Goal: Task Accomplishment & Management: Complete application form

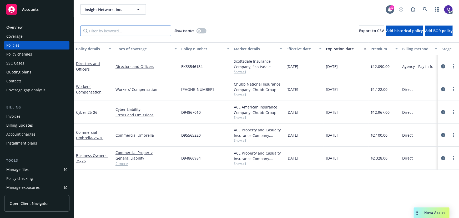
click at [101, 30] on input "Filter by keyword..." at bounding box center [125, 30] width 91 height 11
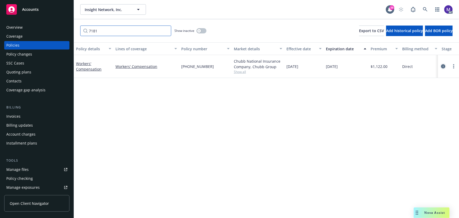
type input "7181"
click at [442, 66] on icon "circleInformation" at bounding box center [443, 66] width 4 height 4
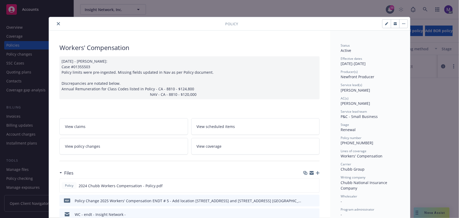
click at [115, 151] on link "View policy changes" at bounding box center [123, 146] width 129 height 17
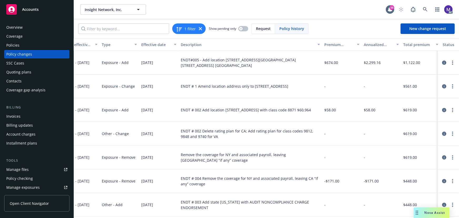
scroll to position [0, 146]
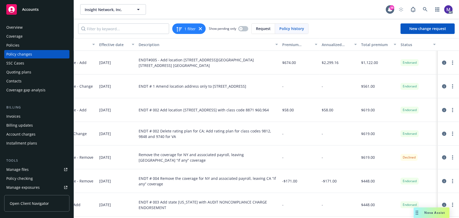
click at [25, 55] on div "Policy changes" at bounding box center [19, 54] width 26 height 8
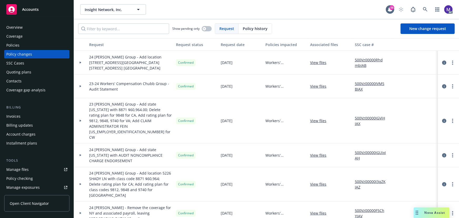
click at [83, 67] on div at bounding box center [80, 63] width 13 height 24
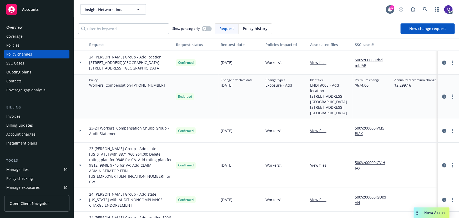
click at [373, 59] on link "500Vz00000RhdmbIAB" at bounding box center [372, 62] width 35 height 11
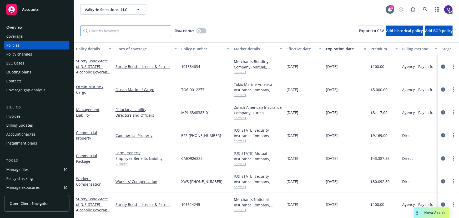
click at [96, 30] on input "Filter by keyword..." at bounding box center [125, 30] width 91 height 11
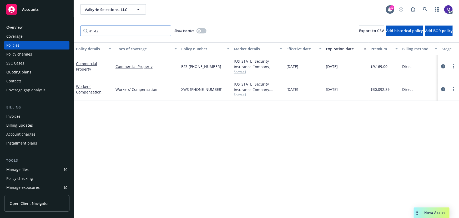
drag, startPoint x: 106, startPoint y: 30, endPoint x: 12, endPoint y: 14, distance: 95.0
click at [12, 14] on div "Accounts Overview Coverage Policies Policy changes SSC Cases Quoting plans Cont…" at bounding box center [229, 109] width 459 height 218
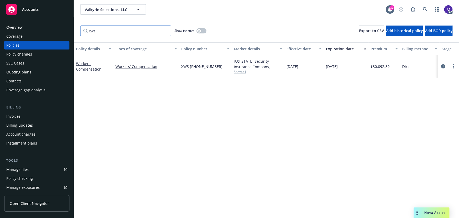
type input "xws"
click at [240, 73] on span "Show all" at bounding box center [258, 71] width 48 height 4
click at [441, 65] on icon "circleInformation" at bounding box center [443, 66] width 4 height 4
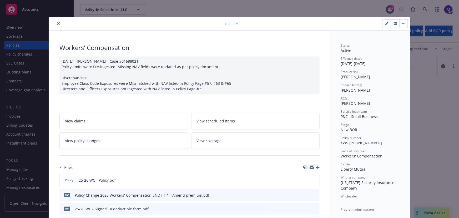
click at [111, 142] on link "View policy changes" at bounding box center [123, 140] width 129 height 17
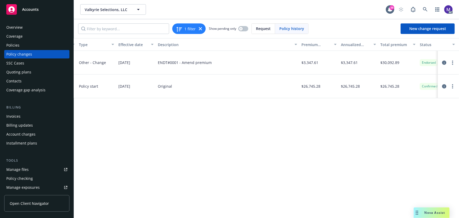
scroll to position [0, 124]
click at [45, 56] on div "Policy changes" at bounding box center [36, 54] width 61 height 8
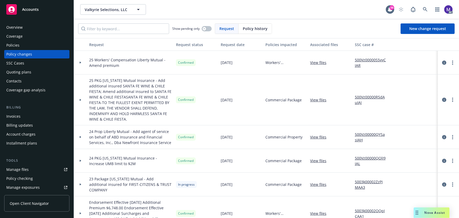
click at [372, 59] on link "500Vz00000S5vvCIAR" at bounding box center [372, 62] width 35 height 11
click at [85, 68] on div at bounding box center [80, 63] width 13 height 24
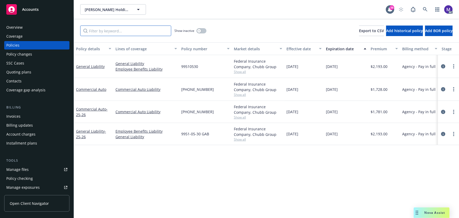
click at [112, 31] on input "Filter by keyword..." at bounding box center [125, 30] width 91 height 11
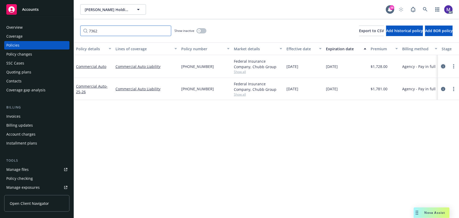
type input "7362"
click at [444, 66] on icon "circleInformation" at bounding box center [443, 66] width 4 height 4
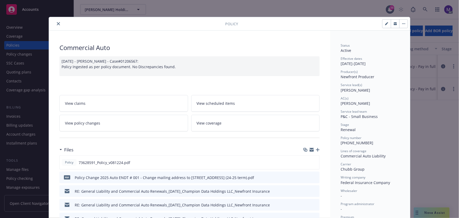
click at [115, 127] on link "View policy changes" at bounding box center [123, 123] width 129 height 17
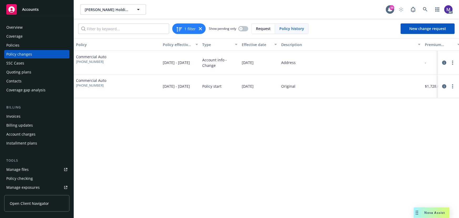
scroll to position [0, 142]
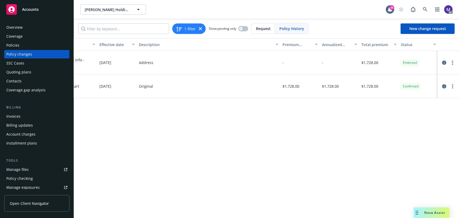
click at [26, 56] on div "Policy changes" at bounding box center [19, 54] width 26 height 8
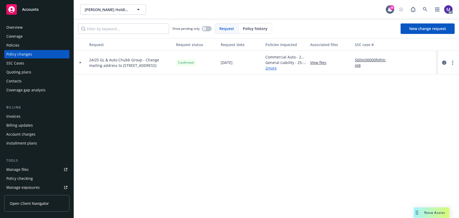
click at [82, 65] on div at bounding box center [80, 63] width 13 height 24
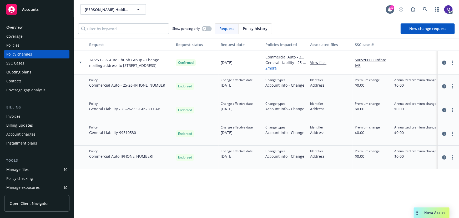
click at [370, 59] on link "500Vz00000RdhtcIAB" at bounding box center [372, 62] width 35 height 11
drag, startPoint x: 122, startPoint y: 86, endPoint x: 156, endPoint y: 87, distance: 34.4
click at [156, 87] on span "Commercial Auto - 25-26 - (25)7362-85-91" at bounding box center [127, 85] width 77 height 6
drag, startPoint x: 118, startPoint y: 107, endPoint x: 172, endPoint y: 109, distance: 54.2
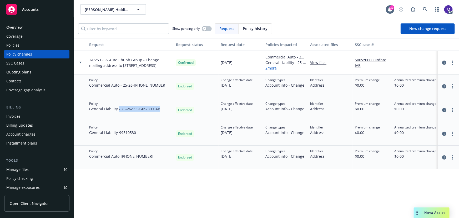
click at [172, 109] on div "Policy General Liability - 25-26 - 9951-05-30 GAB" at bounding box center [130, 110] width 87 height 24
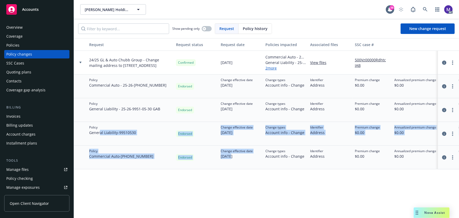
drag, startPoint x: 100, startPoint y: 131, endPoint x: 231, endPoint y: 154, distance: 132.5
click at [230, 154] on div "24/25 GL & Auto Chubb Group - Change mailing address to 222 Pacific Coast Highw…" at bounding box center [346, 110] width 544 height 118
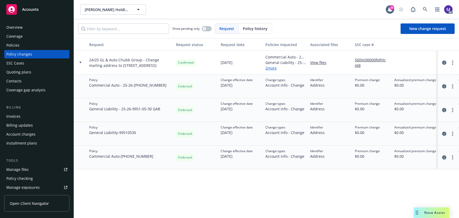
click at [231, 154] on span "08/29/2025" at bounding box center [236, 156] width 32 height 6
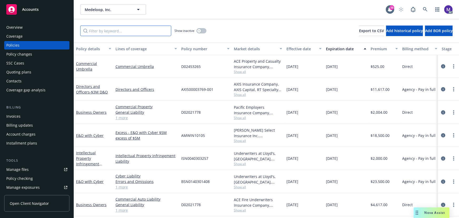
click at [92, 31] on input "Filter by keyword..." at bounding box center [125, 30] width 91 height 11
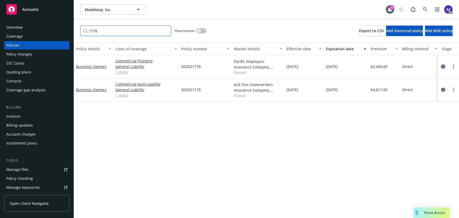
type input "1778"
click at [444, 66] on icon "circleInformation" at bounding box center [443, 66] width 4 height 4
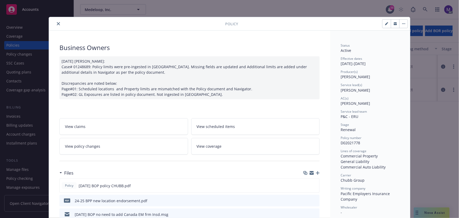
click at [101, 150] on link "View policy changes" at bounding box center [123, 146] width 129 height 17
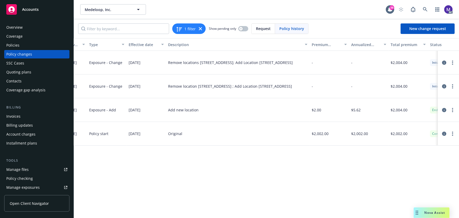
scroll to position [0, 142]
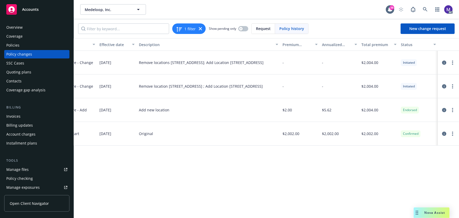
click at [18, 54] on div "Policy changes" at bounding box center [19, 54] width 26 height 8
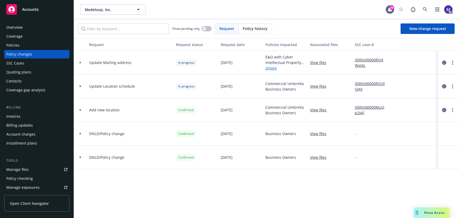
click at [85, 85] on div at bounding box center [80, 86] width 13 height 24
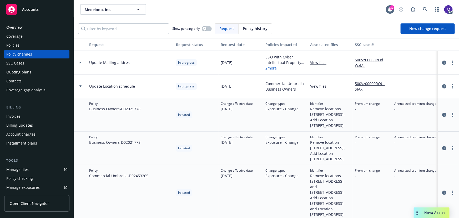
drag, startPoint x: 310, startPoint y: 108, endPoint x: 345, endPoint y: 129, distance: 40.2
click at [345, 129] on div "Identifier Remove locations 595 Pacific Avenue; Add Location #4- 281 W. Florest…" at bounding box center [330, 114] width 45 height 33
drag, startPoint x: 336, startPoint y: 149, endPoint x: 352, endPoint y: 158, distance: 18.7
click at [352, 158] on div "Policy Business Owners - D02021778 Initiated Change effective date 08/28/2025 C…" at bounding box center [346, 147] width 544 height 33
click at [349, 159] on span "Remove location 1300 El Camino Real ; Add Location #3- 353 Kearny Street" at bounding box center [330, 150] width 40 height 22
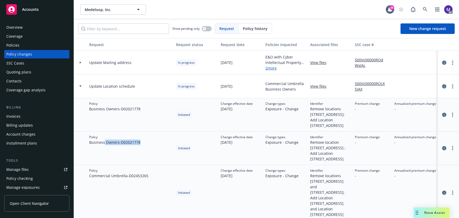
drag, startPoint x: 110, startPoint y: 145, endPoint x: 166, endPoint y: 146, distance: 56.0
click at [166, 146] on div "Policy Business Owners - D02021778" at bounding box center [130, 147] width 87 height 33
click at [365, 84] on link "500Vz00000ROUtSIAX" at bounding box center [372, 86] width 35 height 11
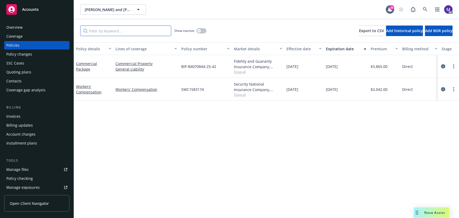
click at [123, 32] on input "Filter by keyword..." at bounding box center [125, 30] width 91 height 11
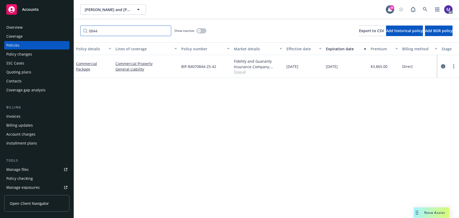
type input "0844"
click at [443, 66] on icon "circleInformation" at bounding box center [443, 66] width 4 height 4
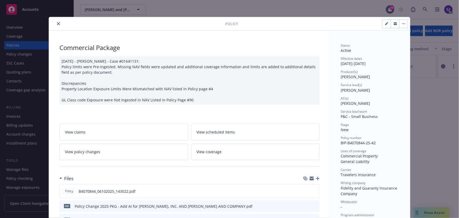
click at [89, 145] on link "View policy changes" at bounding box center [123, 151] width 129 height 17
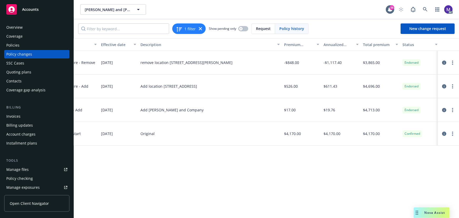
scroll to position [0, 142]
click at [29, 55] on div "Policy changes" at bounding box center [19, 54] width 26 height 8
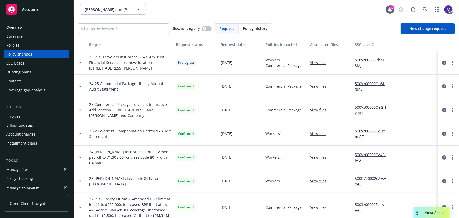
click at [79, 69] on div at bounding box center [80, 63] width 13 height 24
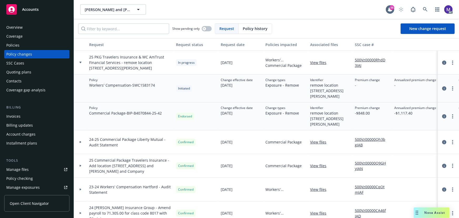
click at [79, 69] on div at bounding box center [80, 63] width 13 height 24
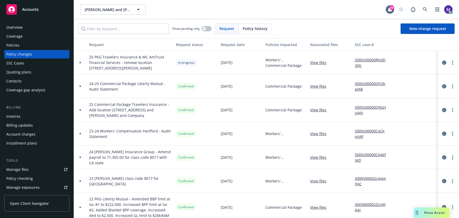
scroll to position [24, 0]
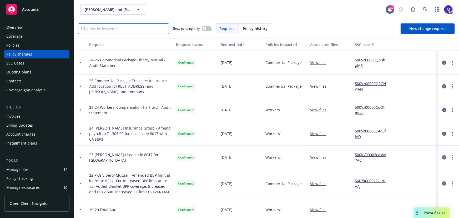
click at [112, 27] on input "Filter by keyword..." at bounding box center [123, 28] width 91 height 11
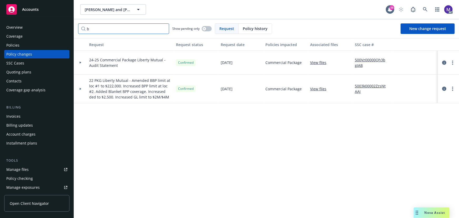
scroll to position [0, 0]
type input "b"
click at [85, 93] on div at bounding box center [80, 88] width 13 height 29
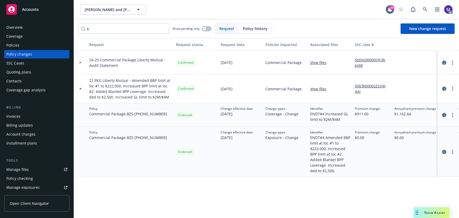
click at [85, 93] on div at bounding box center [80, 88] width 13 height 29
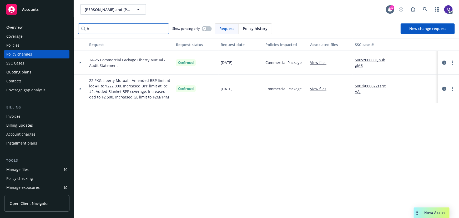
click at [82, 29] on input "b" at bounding box center [123, 28] width 91 height 11
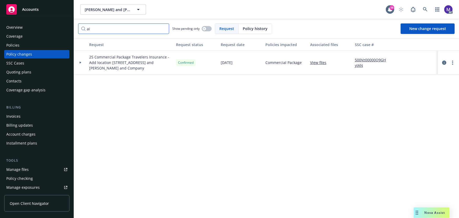
type input "ai"
click at [82, 69] on div at bounding box center [80, 63] width 13 height 24
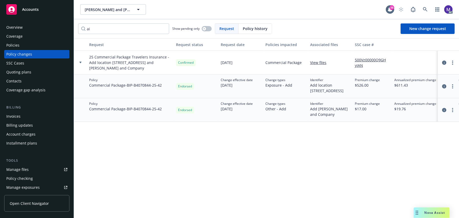
click at [377, 59] on link "500Vz00000Q9GHyIAN" at bounding box center [372, 62] width 35 height 11
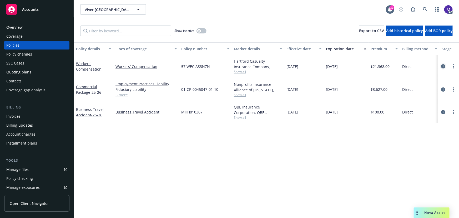
click at [442, 65] on icon "circleInformation" at bounding box center [443, 66] width 4 height 4
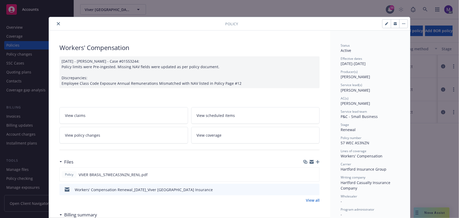
click at [93, 135] on span "View policy changes" at bounding box center [82, 135] width 35 height 6
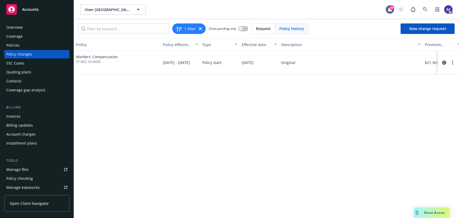
click at [39, 53] on div "Policy changes" at bounding box center [36, 54] width 61 height 8
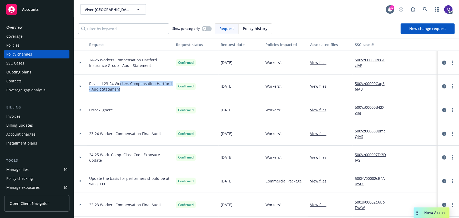
drag, startPoint x: 118, startPoint y: 83, endPoint x: 132, endPoint y: 96, distance: 20.1
click at [132, 96] on div "Revised 23-24 Workers Compensation Hartford - Audit Statement" at bounding box center [130, 86] width 87 height 24
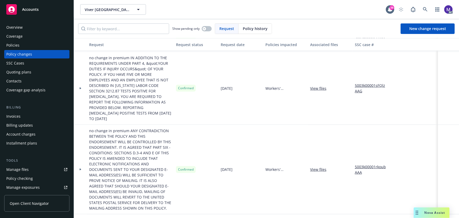
scroll to position [215, 0]
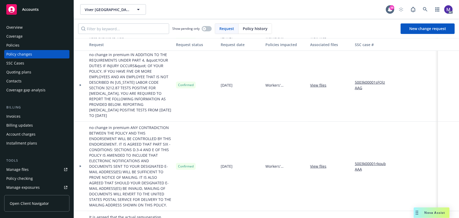
click at [19, 63] on div "SSC Cases" at bounding box center [15, 63] width 18 height 8
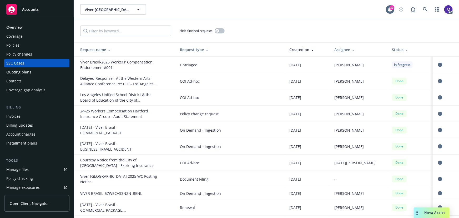
click at [22, 54] on div "Policy changes" at bounding box center [19, 54] width 26 height 8
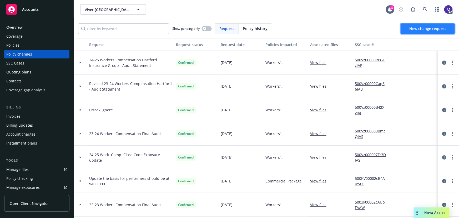
click at [426, 30] on span "New change request" at bounding box center [427, 28] width 37 height 5
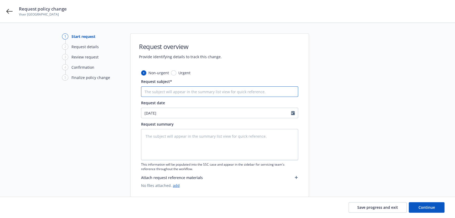
click at [212, 91] on input "Request subject*" at bounding box center [219, 91] width 157 height 11
type textarea "x"
type input "2"
type textarea "x"
type input "25"
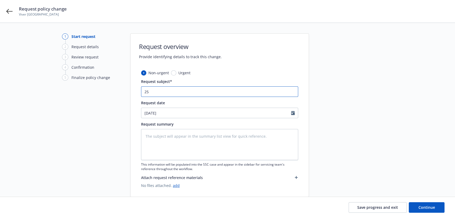
type textarea "x"
type input "25 W"
type textarea "x"
type input "25 WC"
type textarea "x"
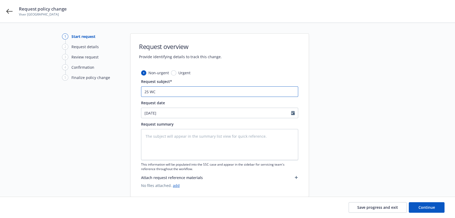
paste input "Hartford Insurance Group"
type input "25 WC Hartford Insurance Group"
type textarea "x"
type input "25 WC Hartford Insurance Group"
type textarea "x"
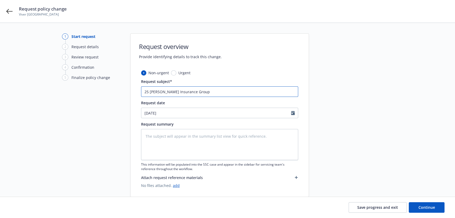
type input "25 WC Hartford Insurance Group -"
type textarea "x"
type input "25 WC Hartford Insurance Group -"
type textarea "x"
type input "25 WC Hartford Insurance Group - A"
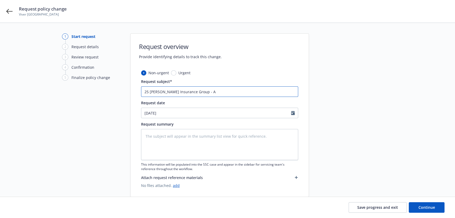
type textarea "x"
type input "25 WC Hartford Insurance Group - Am"
type textarea "x"
type input "25 WC Hartford Insurance Group - Ame"
type textarea "x"
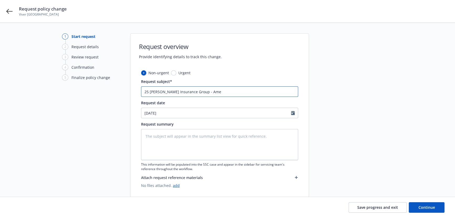
type input "25 WC Hartford Insurance Group - Amen"
type textarea "x"
type input "25 WC Hartford Insurance Group - Amend"
type textarea "x"
type input "25 WC Hartford Insurance Group - Amend"
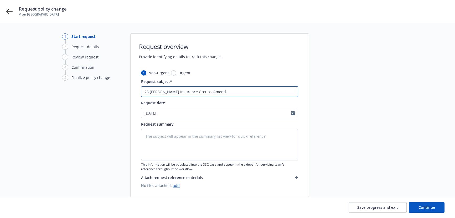
type textarea "x"
type input "25 WC Hartford Insurance Group - Amend p"
type textarea "x"
type input "25 WC Hartford Insurance Group - Amend pa"
type textarea "x"
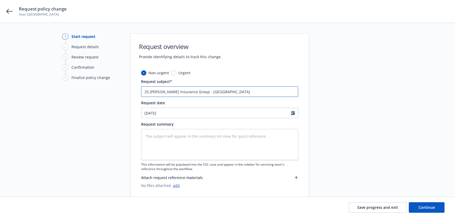
type input "25 WC Hartford Insurance Group - Amend pay"
type textarea "x"
type input "25 WC Hartford Insurance Group - Amend payr"
type textarea "x"
type input "25 WC Hartford Insurance Group - Amend payro"
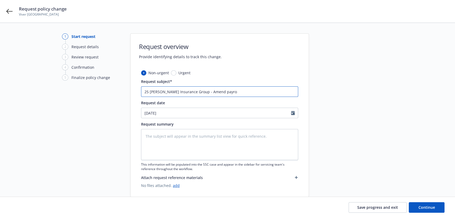
type textarea "x"
type input "25 WC Hartford Insurance Group - Amend payrol"
type textarea "x"
type input "25 WC Hartford Insurance Group - Amend payroll"
type textarea "x"
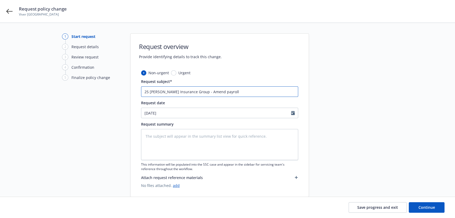
click at [218, 91] on input "25 WC Hartford Insurance Group - Amend payroll" at bounding box center [219, 91] width 157 height 11
type input "25 WC Hartford Insurance Group - Amend 8payroll"
type textarea "x"
type input "25 WC Hartford Insurance Group - Amend 88payroll"
type textarea "x"
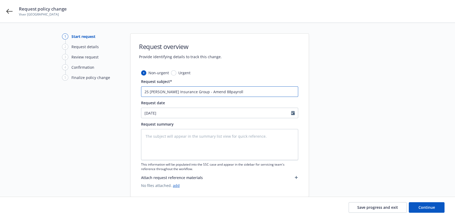
type input "25 WC Hartford Insurance Group - Amend 881payroll"
type textarea "x"
type input "25 WC Hartford Insurance Group - Amend 8810payroll"
type textarea "x"
type input "25 WC Hartford Insurance Group - Amend 8810 payroll"
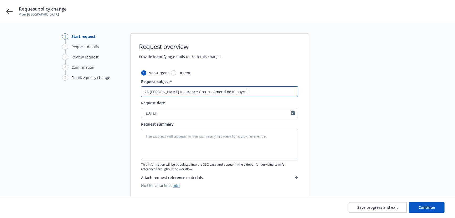
drag, startPoint x: 217, startPoint y: 91, endPoint x: 225, endPoint y: 96, distance: 9.6
click at [217, 91] on input "25 WC Hartford Insurance Group - Amend 8810 payroll" at bounding box center [219, 91] width 157 height 11
type textarea "x"
type input "25 WC Hartford Insurance Group - Amend C8810 payroll"
type textarea "x"
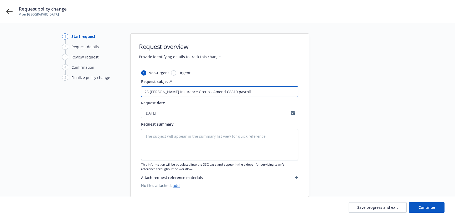
type input "25 WC Hartford Insurance Group - Amend CA8810 payroll"
type textarea "x"
type input "25 WC Hartford Insurance Group - Amend CA 8810 payroll"
click at [255, 92] on input "25 WC Hartford Insurance Group - Amend CA 8810 payroll" at bounding box center [219, 91] width 157 height 11
type textarea "x"
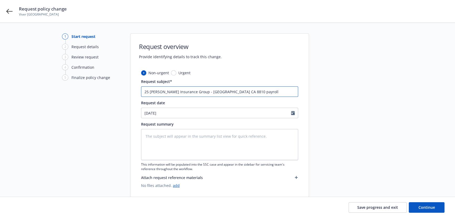
type input "25 WC Hartford Insurance Group - Amend CA 8810 payroll t"
type textarea "x"
type input "25 WC Hartford Insurance Group - Amend CA 8810 payroll to"
type textarea "x"
type input "25 WC Hartford Insurance Group - Amend CA 8810 payroll to"
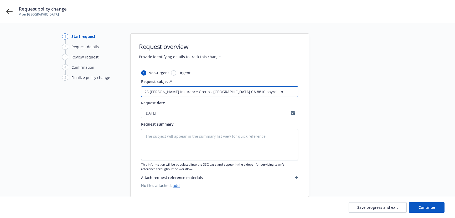
type textarea "x"
click at [260, 94] on input "25 WC Hartford Insurance Group - Amend CA 8810 payroll to $" at bounding box center [219, 91] width 157 height 11
paste input "36,894"
type input "25 WC Hartford Insurance Group - Amend CA 8810 payroll to $36,894"
type textarea "x"
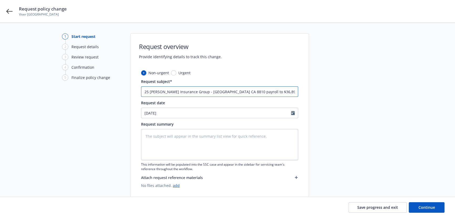
type input "25 WC Hartford Insurance Group - Amend CA 8810 payroll to $36,894;"
type textarea "x"
type input "25 WC Hartford Insurance Group - Amend CA 8810 payroll to $36,894;"
type textarea "x"
type input "25 WC Hartford Insurance Group - Amend CA 8810 payroll to $36,894; A"
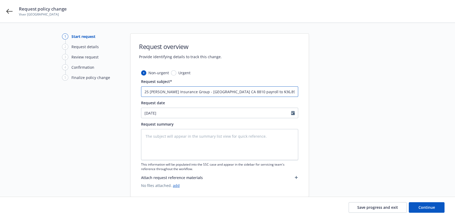
type textarea "x"
type input "25 WC Hartford Insurance Group - Amend CA 8810 payroll to $36,894; Am"
type textarea "x"
type input "25 WC Hartford Insurance Group - Amend CA 8810 payroll to $36,894; Ame"
type textarea "x"
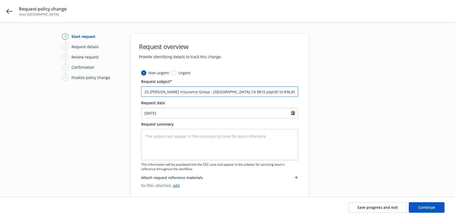
type input "25 WC Hartford Insurance Group - Amend CA 8810 payroll to $36,894; Amen"
type textarea "x"
type input "25 WC Hartford Insurance Group - Amend CA 8810 payroll to $36,894; Amend"
type textarea "x"
type input "25 WC Hartford Insurance Group - Amend CA 8810 payroll to $36,894; Amend"
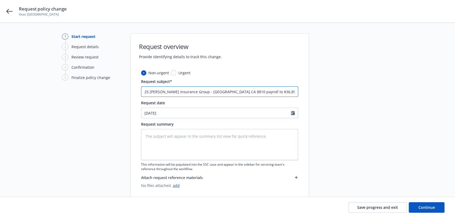
type textarea "x"
type input "25 WC Hartford Insurance Group - Amend CA 8810 payroll to $36,894; Amend C"
type textarea "x"
type input "25 WC Hartford Insurance Group - Amend CA 8810 payroll to $36,894; Amend CA"
type textarea "x"
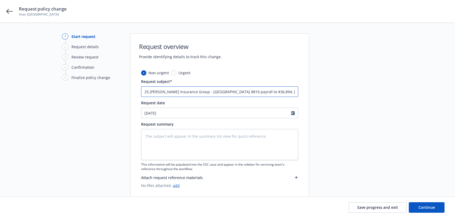
type input "25 WC Hartford Insurance Group - Amend CA 8810 payroll to $36,894; Amend CA"
type textarea "x"
type input "25 WC Hartford Insurance Group - Amend CA 8810 payroll to $36,894; Amend CA 9"
type textarea "x"
type input "25 WC Hartford Insurance Group - Amend CA 8810 payroll to $36,894; Amend CA 91"
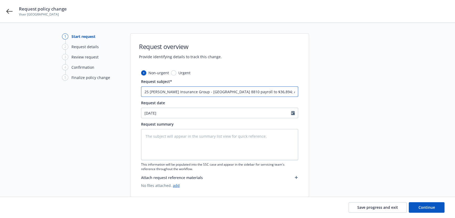
type textarea "x"
type input "25 WC Hartford Insurance Group - Amend CA 8810 payroll to $36,894; Amend CA 915"
type textarea "x"
type input "25 WC Hartford Insurance Group - Amend CA 8810 payroll to $36,894; Amend CA 9156"
type textarea "x"
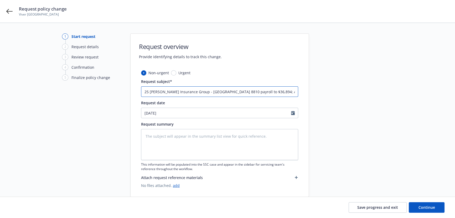
type input "25 WC Hartford Insurance Group - Amend CA 8810 payroll to $36,894; Amend CA 9156"
type textarea "x"
type input "25 WC Hartford Insurance Group - Amend CA 8810 payroll to $36,894; Amend CA 915…"
type textarea "x"
type input "25 WC Hartford Insurance Group - Amend CA 8810 payroll to $36,894; Amend CA 915…"
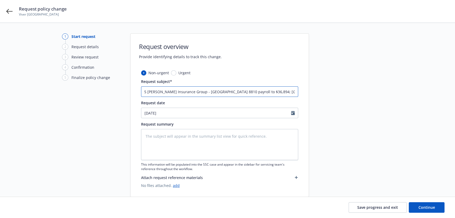
type textarea "x"
type input "25 WC Hartford Insurance Group - Amend CA 8810 payroll to $36,894; Amend CA 915…"
type textarea "x"
type input "25 WC Hartford Insurance Group - Amend CA 8810 payroll to $36,894; Amend CA 915…"
type textarea "x"
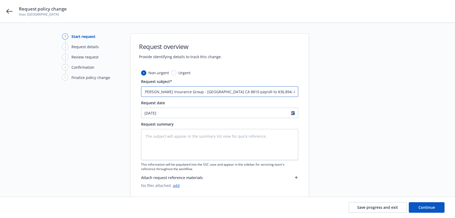
type input "25 WC Hartford Insurance Group - Amend CA 8810 payroll to $36,894; Amend CA 915…"
type textarea "x"
type input "25 WC Hartford Insurance Group - Amend CA 8810 payroll to $36,894; Amend CA 915…"
type textarea "x"
type input "25 WC Hartford Insurance Group - Amend CA 8810 payroll to $36,894; Amend CA 915…"
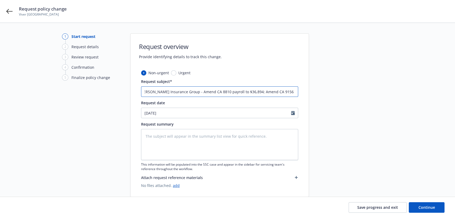
type textarea "x"
type input "25 WC Hartford Insurance Group - Amend CA 8810 payroll to $36,894; Amend CA 915…"
type textarea "x"
type input "25 WC Hartford Insurance Group - Amend CA 8810 payroll to $36,894; Amend CA 915…"
type textarea "x"
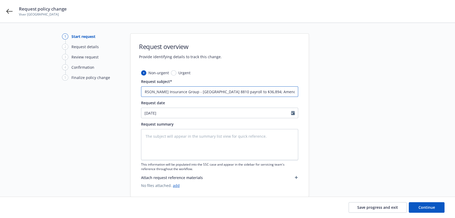
type input "25 WC Hartford Insurance Group - Amend CA 8810 payroll to $36,894; Amend CA 915…"
type textarea "x"
type input "25 WC Hartford Insurance Group - Amend CA 8810 payroll to $36,894; Amend CA 915…"
type textarea "x"
type input "25 WC Hartford Insurance Group - Amend CA 8810 payroll to $36,894; Amend CA 915…"
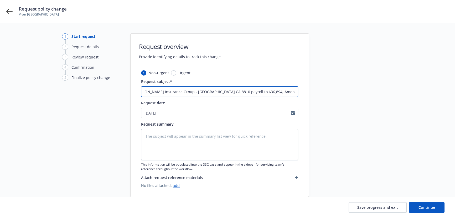
scroll to position [0, 17]
type textarea "x"
type input "25 WC Hartford Insurance Group - Amend CA 8810 payroll to $36,894; Amend CA 915…"
type textarea "x"
type input "25 WC Hartford Insurance Group - Amend CA 8810 payroll to $36,894; Amend CA 915…"
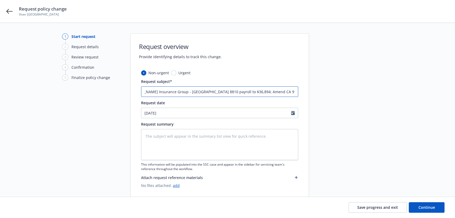
type textarea "x"
type input "25 WC Hartford Insurance Group - Amend CA 8810 payroll to $36,894; Amend CA 915…"
type textarea "x"
type input "25 WC Hartford Insurance Group - Amend CA 8810 payroll to $36,894; Amend CA 915…"
type textarea "x"
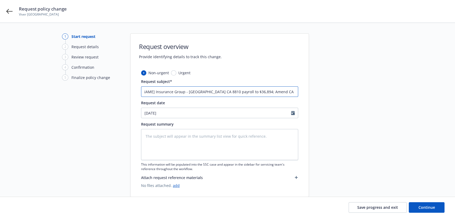
type input "25 WC Hartford Insurance Group - Amend CA 8810 payroll to $36,894; Amend CA 915…"
type textarea "x"
type input "25 WC Hartford Insurance Group - Amend CA 8810 payroll to $36,894; Amend CA 915…"
type textarea "x"
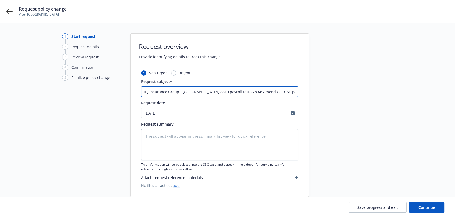
type input "25 WC Hartford Insurance Group - Amend CA 8810 payroll to $36,894; Amend CA 915…"
click at [233, 140] on textarea at bounding box center [219, 144] width 157 height 31
paste textarea "Policy is amended to change the payroll associated to 8810 for CA, Schedule Num…"
type textarea "Policy is amended to change the payroll associated to 8810 for CA, Schedule Num…"
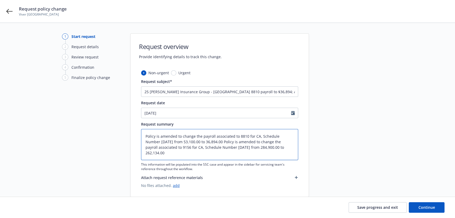
click at [210, 141] on textarea "Policy is amended to change the payroll associated to 8810 for CA, Schedule Num…" at bounding box center [219, 144] width 157 height 31
type textarea "x"
type textarea "Policy is amended to change the payroll associated to 8810 for CA, Schedule Num…"
drag, startPoint x: 250, startPoint y: 90, endPoint x: 338, endPoint y: 97, distance: 88.3
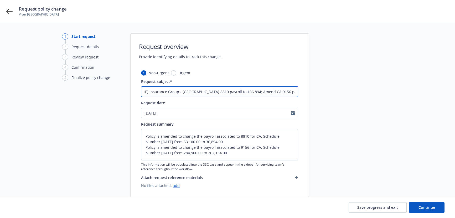
click at [338, 97] on div "1 Start request 2 Request details 3 Review request 4 Confirmation 5 Finalize po…" at bounding box center [227, 114] width 443 height 163
click at [233, 156] on textarea "Policy is amended to change the payroll associated to 8810 for CA, Schedule Num…" at bounding box center [219, 144] width 157 height 31
drag, startPoint x: 418, startPoint y: 206, endPoint x: 3, endPoint y: 166, distance: 417.2
click at [418, 206] on button "Continue" at bounding box center [427, 207] width 36 height 11
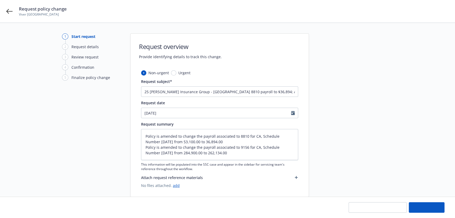
type textarea "x"
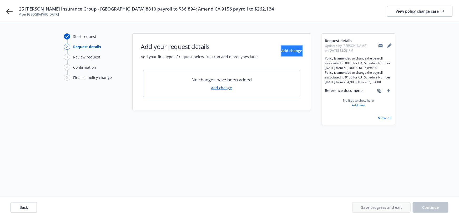
click at [286, 52] on span "Add change" at bounding box center [291, 50] width 21 height 5
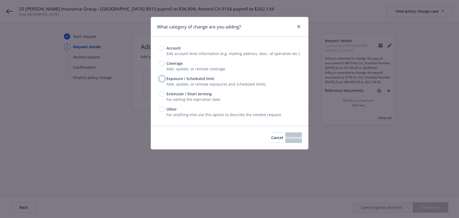
click at [163, 79] on input "Exposure / Scheduled limit" at bounding box center [161, 78] width 5 height 5
radio input "true"
click at [285, 139] on span "Continue" at bounding box center [293, 137] width 17 height 5
type textarea "x"
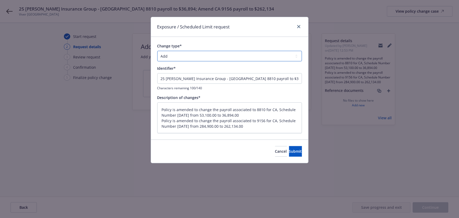
drag, startPoint x: 195, startPoint y: 57, endPoint x: 194, endPoint y: 60, distance: 3.8
click at [195, 57] on select "Add Audit Change Remove" at bounding box center [229, 56] width 145 height 11
select select "CHANGE"
click at [157, 51] on select "Add Audit Change Remove" at bounding box center [229, 56] width 145 height 11
drag, startPoint x: 216, startPoint y: 78, endPoint x: 40, endPoint y: 54, distance: 177.5
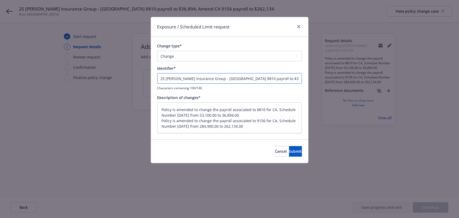
click at [44, 55] on div "Exposure / Scheduled Limit request Change type* Add Audit Change Remove Identif…" at bounding box center [229, 109] width 459 height 218
type textarea "x"
type input "E - Amend CA 8810 payroll to $36,894; Amend CA 9156 payroll to $262,134"
type textarea "x"
type input "EN - Amend CA 8810 payroll to $36,894; Amend CA 9156 payroll to $262,134"
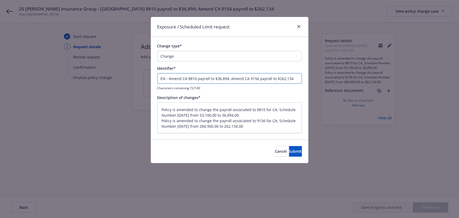
type textarea "x"
type input "END - Amend CA 8810 payroll to $36,894; Amend CA 9156 payroll to $262,134"
type textarea "x"
type input "ENDT - Amend CA 8810 payroll to $36,894; Amend CA 9156 payroll to $262,134"
type textarea "x"
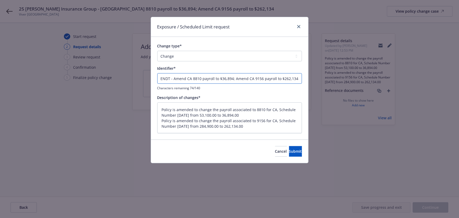
type input "ENDT - Amend CA 8810 payroll to $36,894; Amend CA 9156 payroll to $262,134"
type textarea "x"
type input "ENDT # - Amend CA 8810 payroll to $36,894; Amend CA 9156 payroll to $262,134"
type textarea "x"
type input "ENDT # - Amend CA 8810 payroll to $36,894; Amend CA 9156 payroll to $262,134"
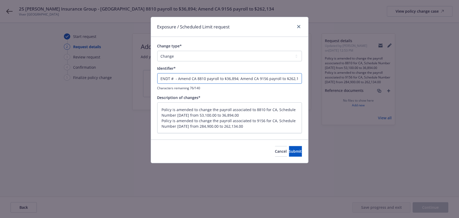
type textarea "x"
type input "ENDT # 1 - Amend CA 8810 payroll to $36,894; Amend CA 9156 payroll to $262,134"
click at [289, 148] on span "Submit" at bounding box center [295, 150] width 13 height 5
type textarea "x"
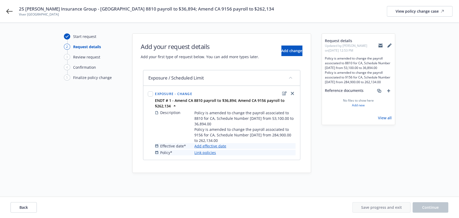
click at [218, 145] on link "Add effective date" at bounding box center [210, 146] width 32 height 6
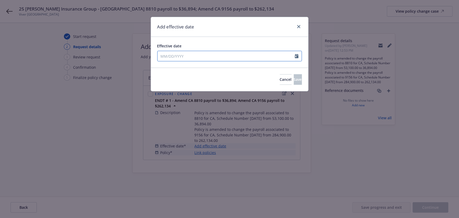
select select "9"
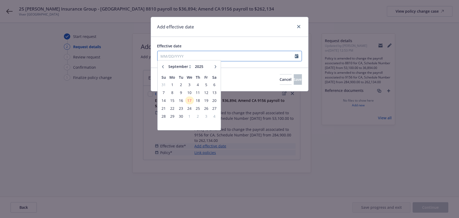
click at [172, 56] on input "Effective date" at bounding box center [225, 56] width 137 height 10
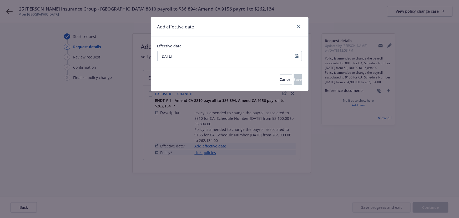
type input "05/21/2025"
click at [236, 34] on div "Add effective date" at bounding box center [229, 27] width 157 height 20
click at [294, 84] on button "Save" at bounding box center [298, 79] width 8 height 11
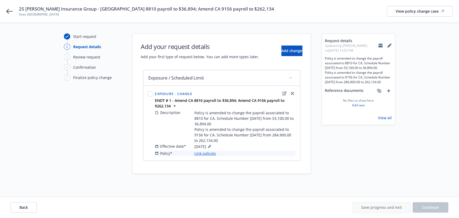
click at [205, 154] on link "Link policies" at bounding box center [205, 153] width 22 height 6
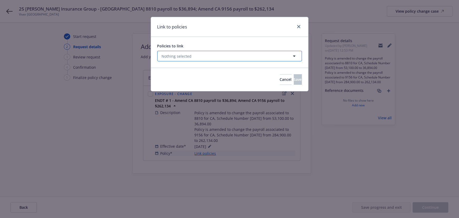
click at [190, 59] on button "Nothing selected" at bounding box center [229, 56] width 145 height 11
select select "ACTIVE"
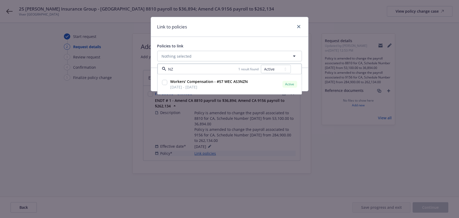
type input "NZN"
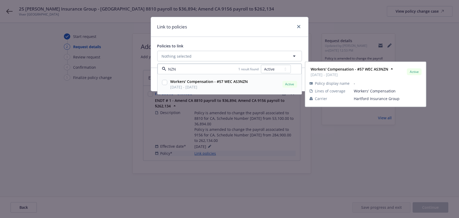
click at [161, 81] on div at bounding box center [164, 84] width 7 height 13
checkbox input "true"
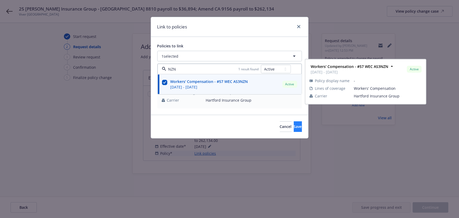
type input "NZN"
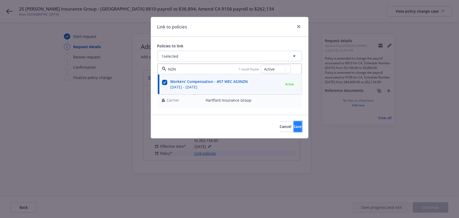
click at [294, 124] on button "Save" at bounding box center [298, 126] width 8 height 11
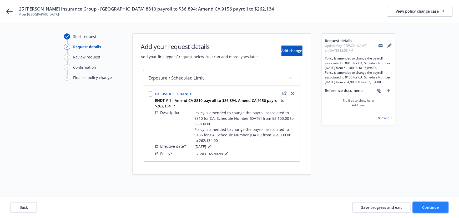
click at [427, 205] on span "Continue" at bounding box center [430, 206] width 17 height 5
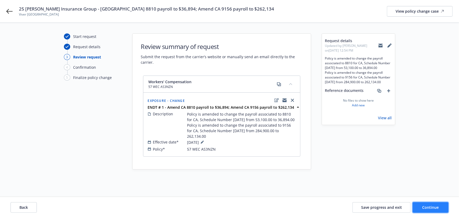
click at [426, 210] on button "Continue" at bounding box center [430, 207] width 36 height 11
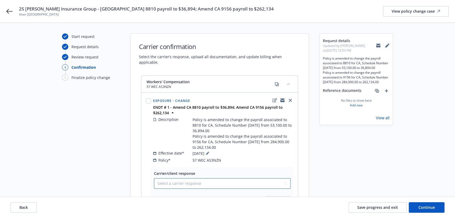
click at [182, 179] on select "Select a carrier response Accepted Accepted with revision No endorsement needed…" at bounding box center [222, 183] width 137 height 11
select select "ACCEPTED"
click at [154, 178] on select "Select a carrier response Accepted Accepted with revision No endorsement needed…" at bounding box center [222, 183] width 137 height 11
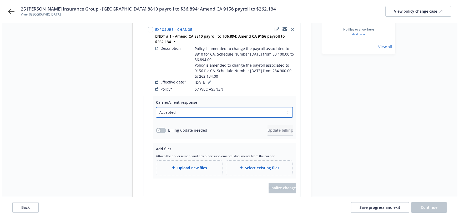
scroll to position [71, 0]
click at [160, 127] on button "button" at bounding box center [159, 129] width 10 height 5
click at [267, 126] on button "Update billing" at bounding box center [277, 129] width 25 height 11
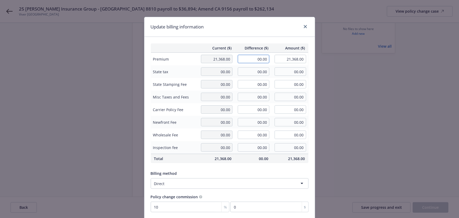
drag, startPoint x: 283, startPoint y: 60, endPoint x: 288, endPoint y: 61, distance: 5.3
click at [288, 61] on tr "Premium 21,368.00 00.00 21,368.00" at bounding box center [229, 59] width 157 height 13
type input "-1,721.00"
type input "19,647.00"
type input "-172.1"
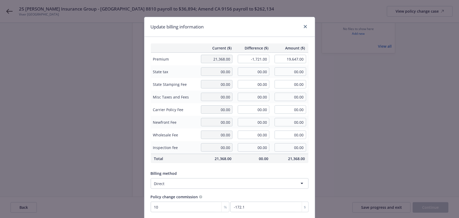
click at [249, 31] on div "Update billing information" at bounding box center [229, 27] width 170 height 20
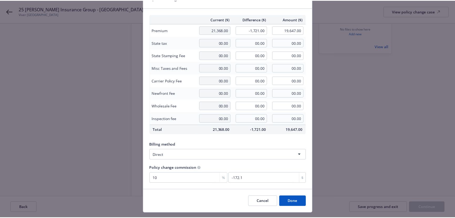
scroll to position [41, 0]
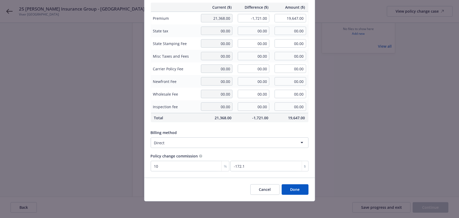
click at [297, 185] on button "Done" at bounding box center [294, 189] width 27 height 11
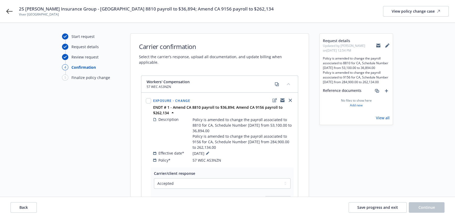
scroll to position [24, 0]
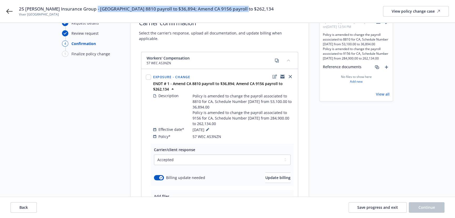
drag, startPoint x: 175, startPoint y: 9, endPoint x: 94, endPoint y: 12, distance: 80.2
click at [94, 12] on div "25 WC Hartford Insurance Group - Amend CA 8810 payroll to $36,894; Amend CA 915…" at bounding box center [234, 11] width 430 height 11
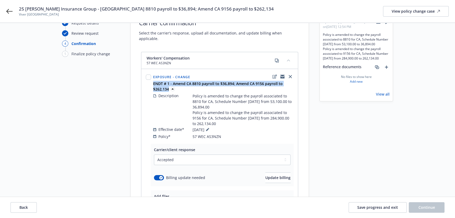
drag, startPoint x: 152, startPoint y: 76, endPoint x: 168, endPoint y: 82, distance: 17.0
click at [168, 82] on div "ENDT # 1 - Amend CA 8810 payroll to $36,894; Amend CA 9156 payroll to $262,134" at bounding box center [223, 86] width 142 height 11
copy strong "ENDT # 1 - Amend CA 8810 payroll to $36,894; Amend CA 9156 payroll to $262,134"
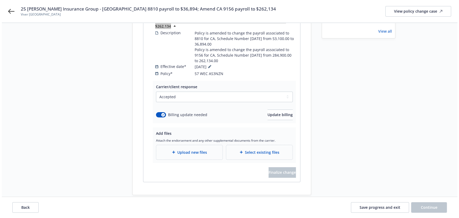
scroll to position [89, 0]
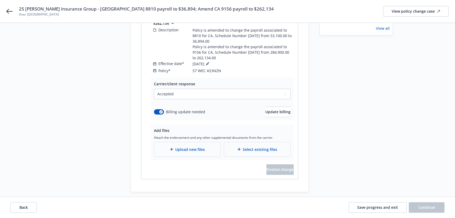
click at [211, 146] on div "Upload new files" at bounding box center [187, 149] width 66 height 14
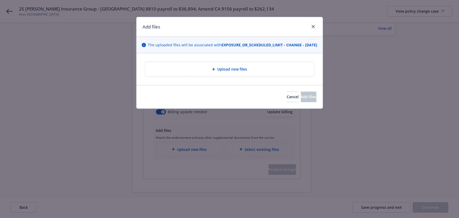
click at [222, 72] on span "Upload new files" at bounding box center [232, 69] width 30 height 6
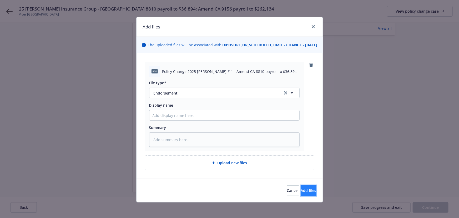
click at [301, 193] on button "Add files" at bounding box center [309, 190] width 16 height 11
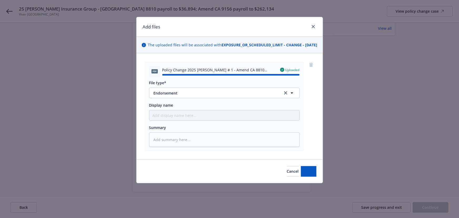
type textarea "x"
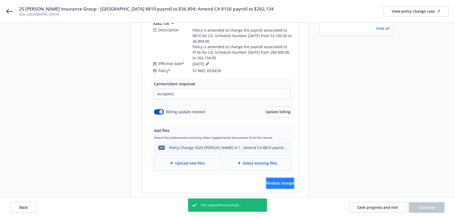
click at [278, 180] on span "Finalize change" at bounding box center [279, 182] width 27 height 5
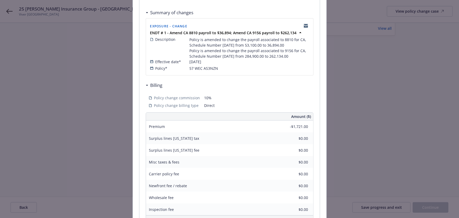
scroll to position [154, 0]
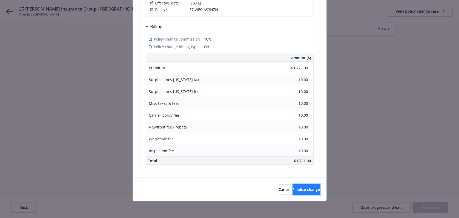
click at [293, 184] on button "Finalize change" at bounding box center [306, 189] width 27 height 11
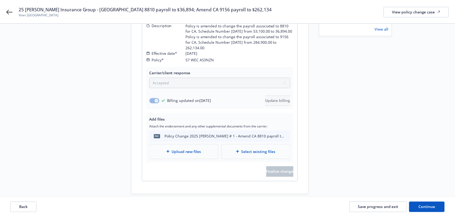
scroll to position [86, 0]
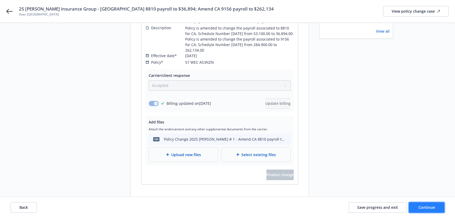
click at [423, 209] on button "Continue" at bounding box center [427, 207] width 36 height 11
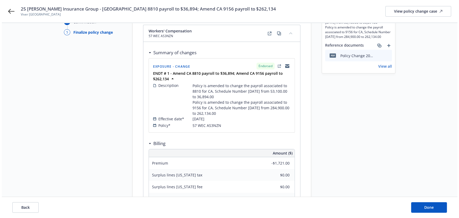
scroll to position [0, 0]
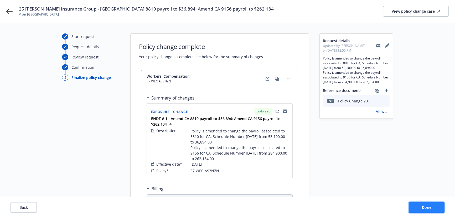
click at [425, 207] on span "Done" at bounding box center [426, 206] width 9 height 5
click at [415, 16] on div "View policy change case" at bounding box center [416, 11] width 48 height 10
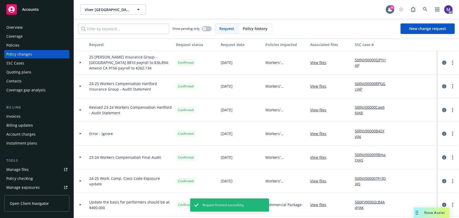
click at [82, 65] on div at bounding box center [80, 63] width 13 height 24
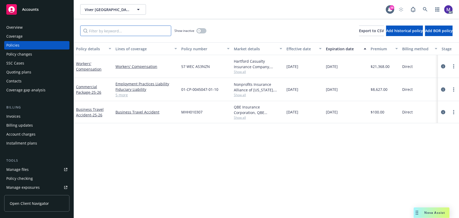
click at [103, 30] on input "Filter by keyword..." at bounding box center [125, 30] width 91 height 11
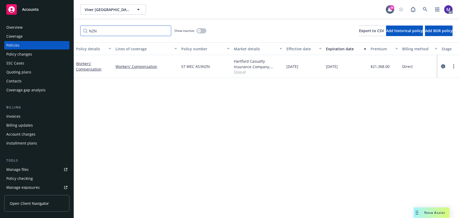
type input "NZN"
click at [245, 71] on span "Show all" at bounding box center [258, 71] width 48 height 4
click at [216, 101] on span "Hartford Insurance Group" at bounding box center [229, 102] width 97 height 6
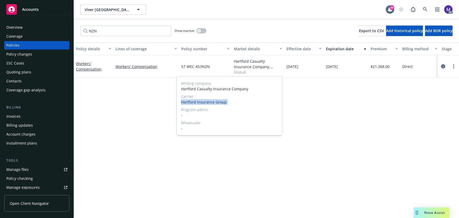
click at [216, 101] on span "Hartford Insurance Group" at bounding box center [229, 102] width 97 height 6
copy span "Hartford Insurance Group"
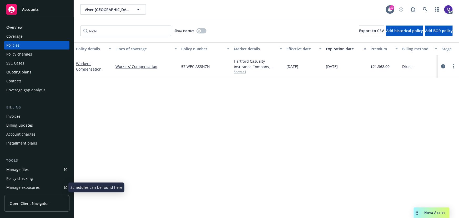
click at [25, 187] on div "Manage exposures" at bounding box center [22, 187] width 33 height 8
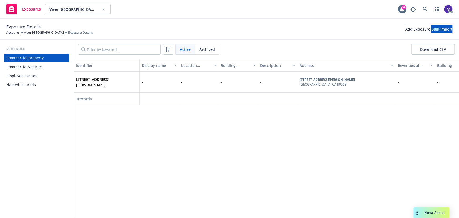
click at [23, 77] on div "Employee classes" at bounding box center [21, 75] width 31 height 8
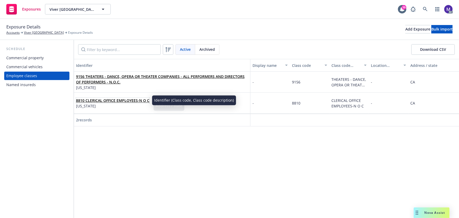
click at [98, 98] on link "8810 CLERICAL OFFICE EMPLOYEES-N O C" at bounding box center [112, 100] width 73 height 5
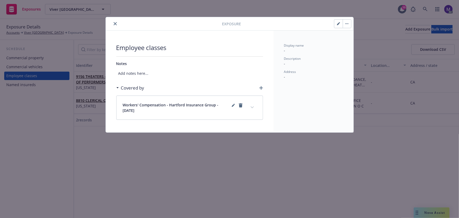
click at [336, 23] on button "button" at bounding box center [338, 23] width 8 height 8
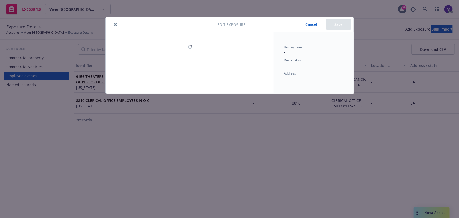
select select "CA"
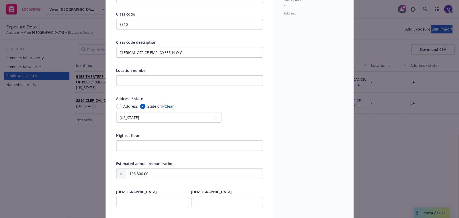
scroll to position [71, 0]
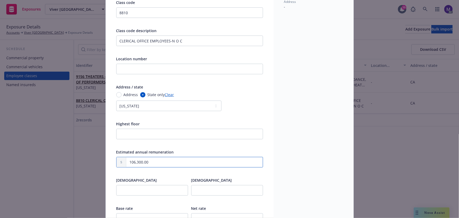
drag, startPoint x: 149, startPoint y: 162, endPoint x: 98, endPoint y: 161, distance: 50.7
click at [99, 161] on div "Edit exposure Cancel Save Display name Class code 8810 Class code description C…" at bounding box center [229, 109] width 459 height 218
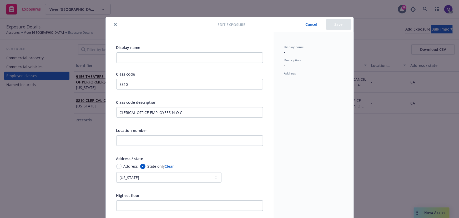
scroll to position [48, 0]
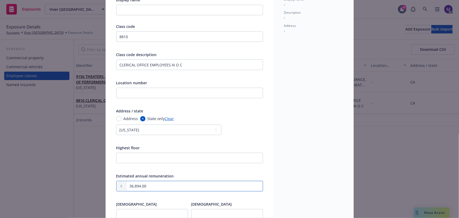
type input "36,894.00"
click at [252, 122] on div "Address State only Clear -- select an option -- Alaska Alabama Arkansas America…" at bounding box center [189, 129] width 147 height 26
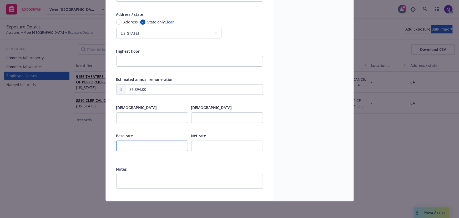
click at [128, 144] on input "number" at bounding box center [152, 145] width 72 height 11
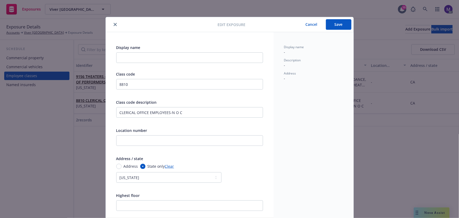
type input "0.28"
click at [331, 28] on button "Save" at bounding box center [338, 24] width 25 height 11
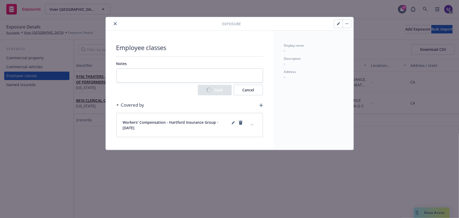
click at [253, 124] on div "Employee classes Notes Save Cancel Covered by Workers' Compensation - Hartford …" at bounding box center [190, 89] width 168 height 119
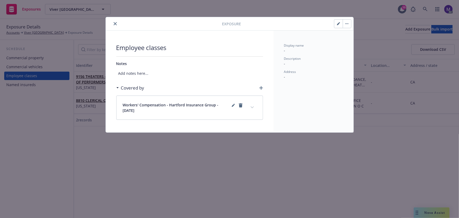
click at [249, 106] on button "expand content" at bounding box center [252, 107] width 8 height 8
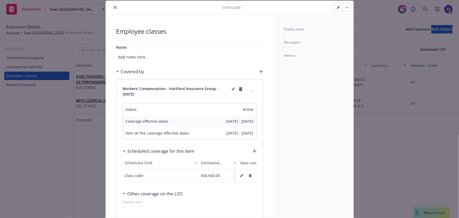
scroll to position [24, 0]
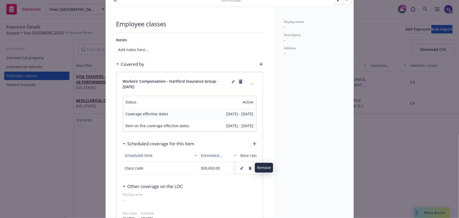
click at [248, 166] on icon "button" at bounding box center [249, 167] width 3 height 3
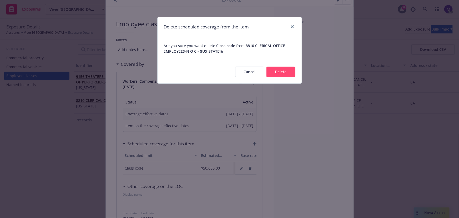
click at [276, 70] on button "Delete" at bounding box center [280, 71] width 29 height 11
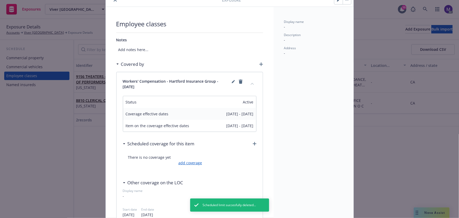
click at [195, 163] on link "add coverage" at bounding box center [189, 163] width 25 height 6
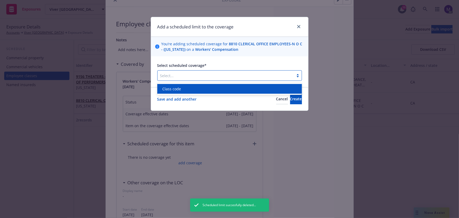
click at [187, 78] on div at bounding box center [225, 75] width 131 height 6
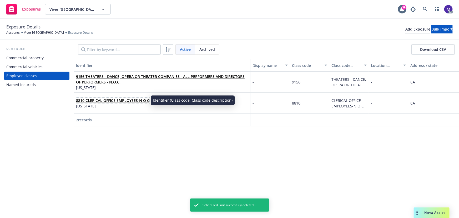
click at [121, 100] on link "8810 CLERICAL OFFICE EMPLOYEES-N O C" at bounding box center [112, 100] width 73 height 5
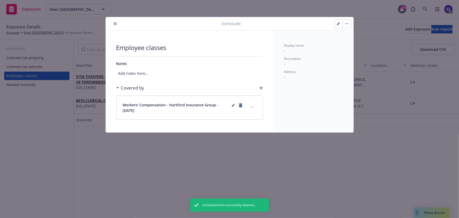
click at [252, 107] on icon "expand content" at bounding box center [251, 107] width 3 height 2
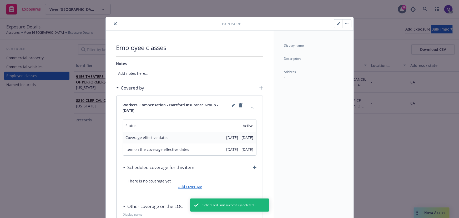
click at [191, 187] on link "add coverage" at bounding box center [189, 186] width 25 height 6
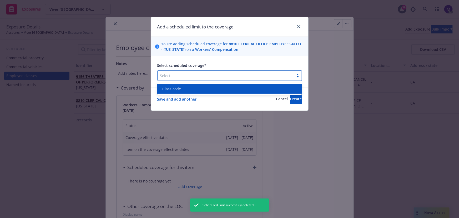
click at [187, 76] on div at bounding box center [225, 75] width 131 height 6
click at [182, 90] on div "Class code" at bounding box center [229, 89] width 138 height 6
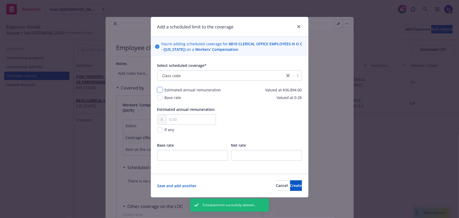
click at [160, 90] on input "checkbox" at bounding box center [159, 89] width 5 height 5
checkbox input "true"
click at [160, 97] on input "checkbox" at bounding box center [159, 97] width 5 height 5
checkbox input "true"
click at [173, 119] on input "text" at bounding box center [190, 119] width 49 height 10
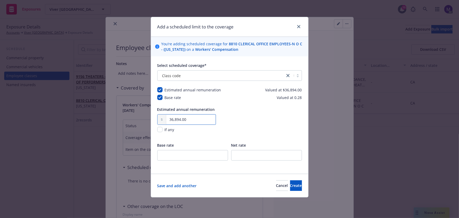
type input "36,894.00"
click at [173, 154] on input "number" at bounding box center [192, 155] width 71 height 11
type input "0.28"
click at [290, 181] on button "Create" at bounding box center [296, 185] width 12 height 11
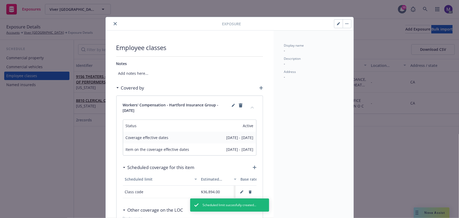
click at [114, 23] on icon "close" at bounding box center [115, 23] width 3 height 3
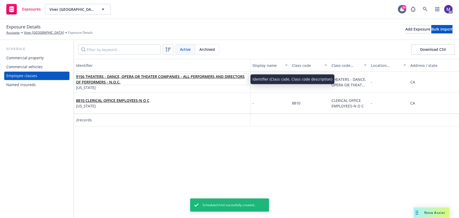
click at [91, 81] on link "9156 THEATERS - DANCE, OPERA OR THEATER COMPANIES - ALL PERFORMERS AND DIRECTOR…" at bounding box center [160, 79] width 168 height 11
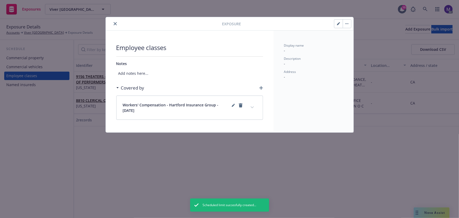
click at [339, 23] on icon "button" at bounding box center [338, 24] width 3 height 3
select select "CA"
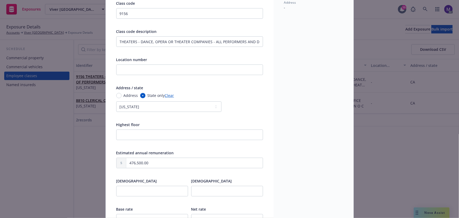
scroll to position [71, 0]
drag, startPoint x: 149, startPoint y: 162, endPoint x: 117, endPoint y: 162, distance: 32.1
click at [116, 161] on div "476,500.00" at bounding box center [189, 162] width 147 height 11
paste input "262,134"
type input "262,134.00"
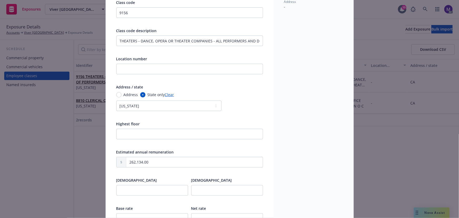
click at [147, 172] on div at bounding box center [189, 171] width 147 height 5
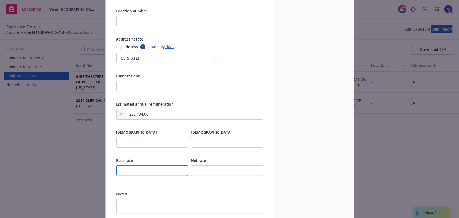
click at [139, 171] on input "number" at bounding box center [152, 170] width 72 height 11
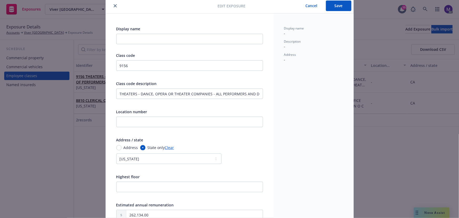
scroll to position [0, 0]
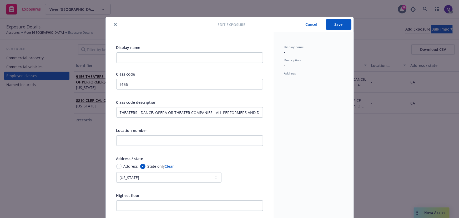
type input "5.36"
click at [335, 27] on button "Save" at bounding box center [338, 24] width 25 height 11
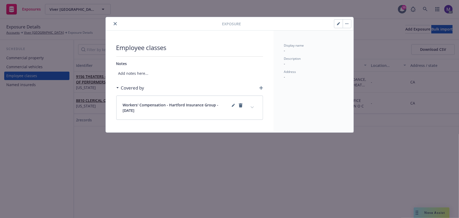
click at [252, 125] on div "Employee classes Notes Add notes here... Covered by Workers' Compensation - Har…" at bounding box center [190, 81] width 168 height 102
click at [251, 111] on button "expand content" at bounding box center [252, 107] width 8 height 8
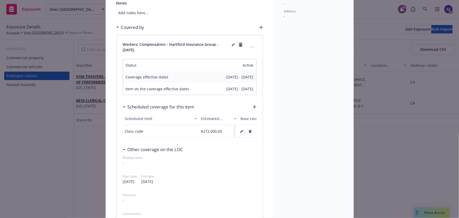
scroll to position [71, 0]
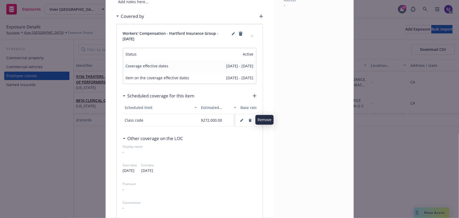
click at [248, 119] on icon "button" at bounding box center [249, 120] width 3 height 3
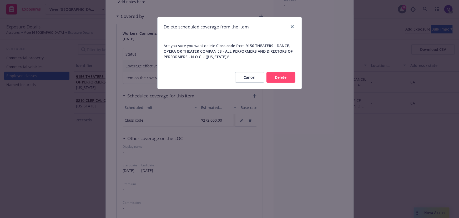
click at [275, 79] on button "Delete" at bounding box center [280, 77] width 29 height 11
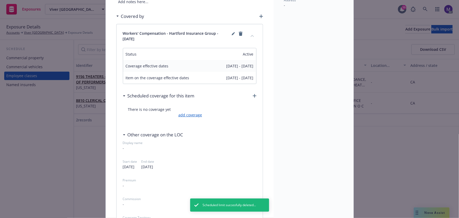
click at [188, 114] on link "add coverage" at bounding box center [189, 115] width 25 height 6
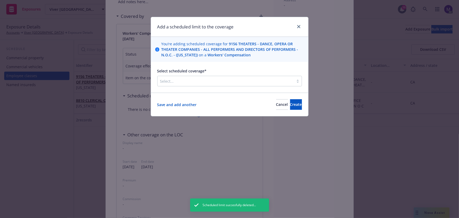
click at [193, 85] on div "Select..." at bounding box center [225, 81] width 136 height 8
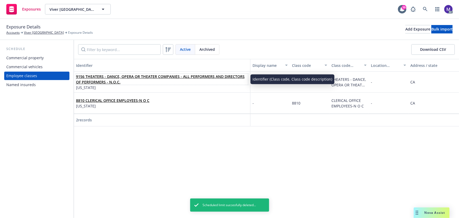
click at [142, 79] on span "9156 THEATERS - DANCE, OPERA OR THEATER COMPANIES - ALL PERFORMERS AND DIRECTOR…" at bounding box center [162, 79] width 172 height 11
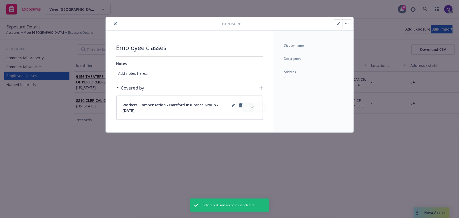
click at [253, 110] on button "expand content" at bounding box center [252, 107] width 8 height 8
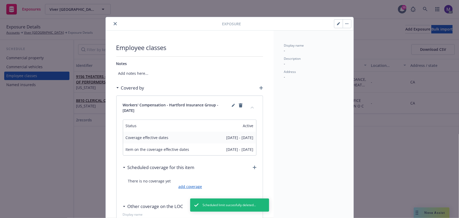
click at [189, 186] on link "add coverage" at bounding box center [189, 186] width 25 height 6
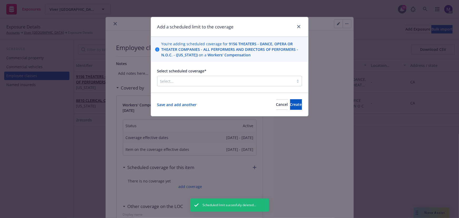
click at [188, 81] on div at bounding box center [225, 81] width 131 height 6
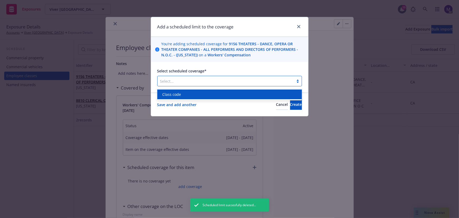
click at [181, 94] on div "Class code" at bounding box center [229, 94] width 138 height 6
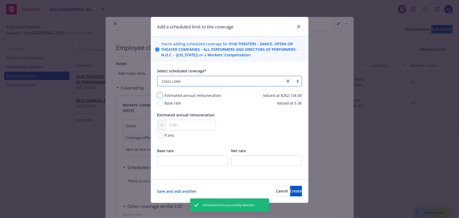
click at [158, 95] on input "checkbox" at bounding box center [159, 95] width 5 height 5
checkbox input "true"
click at [158, 103] on input "checkbox" at bounding box center [159, 102] width 5 height 5
checkbox input "true"
click at [173, 128] on input "text" at bounding box center [190, 125] width 49 height 10
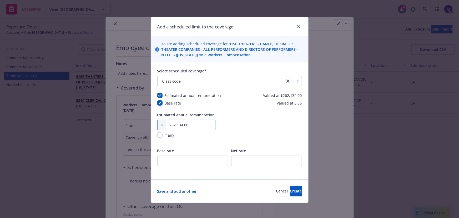
type input "262,134.00"
click at [175, 164] on input "number" at bounding box center [192, 160] width 71 height 11
type input "5.36"
click at [290, 189] on span "Create" at bounding box center [296, 190] width 12 height 5
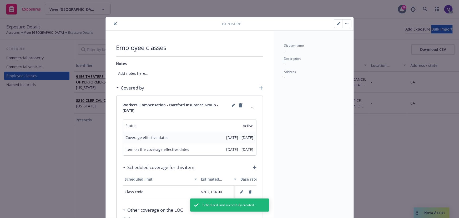
click at [114, 25] on icon "close" at bounding box center [115, 23] width 3 height 3
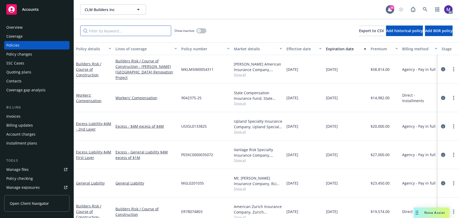
click at [113, 30] on input "Filter by keyword..." at bounding box center [125, 30] width 91 height 11
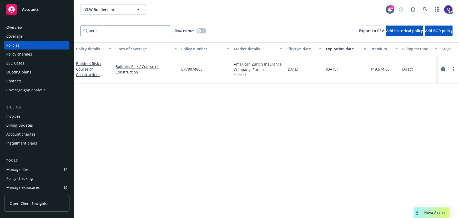
type input "4803"
click at [445, 69] on link "circleInformation" at bounding box center [443, 69] width 6 height 6
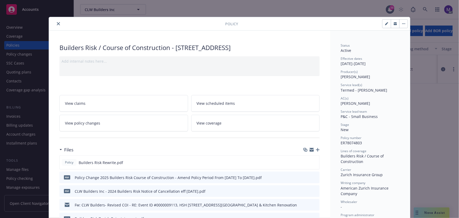
click at [134, 118] on link "View policy changes" at bounding box center [123, 123] width 129 height 17
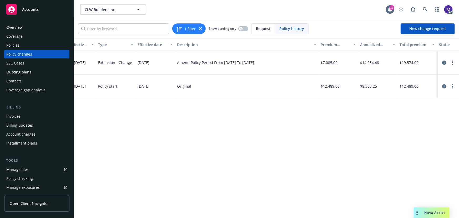
scroll to position [0, 142]
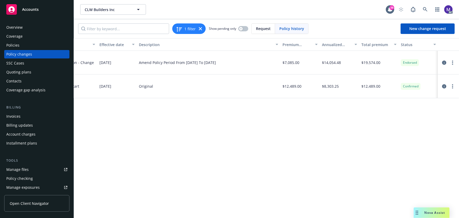
click at [29, 54] on div "Policy changes" at bounding box center [19, 54] width 26 height 8
